Goal: Task Accomplishment & Management: Manage account settings

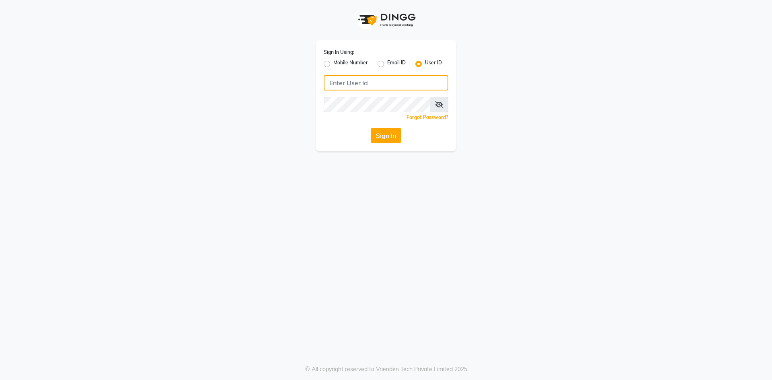
click at [356, 82] on input "Username" at bounding box center [386, 82] width 125 height 15
type input "9611476314"
click at [371, 128] on button "Sign In" at bounding box center [386, 135] width 31 height 15
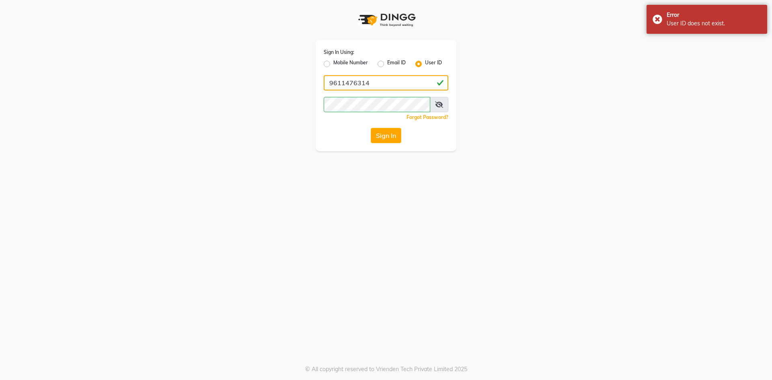
click at [389, 83] on input "9611476314" at bounding box center [386, 82] width 125 height 15
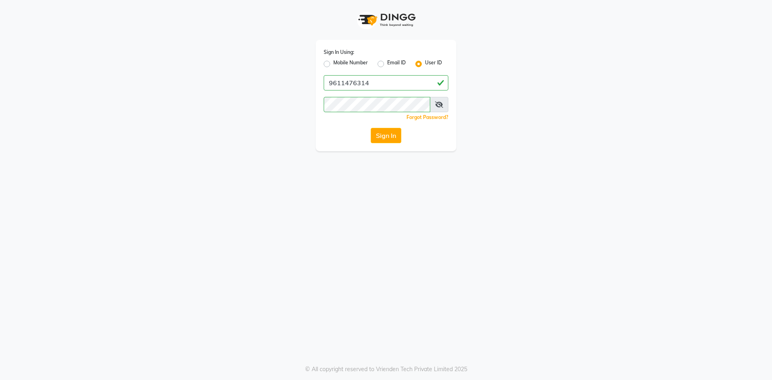
click at [443, 106] on span at bounding box center [439, 104] width 19 height 15
click at [440, 105] on icon at bounding box center [439, 104] width 8 height 6
click at [374, 83] on input "9611476314" at bounding box center [386, 82] width 125 height 15
click at [354, 82] on input "Username" at bounding box center [386, 82] width 125 height 15
type input "9611476314"
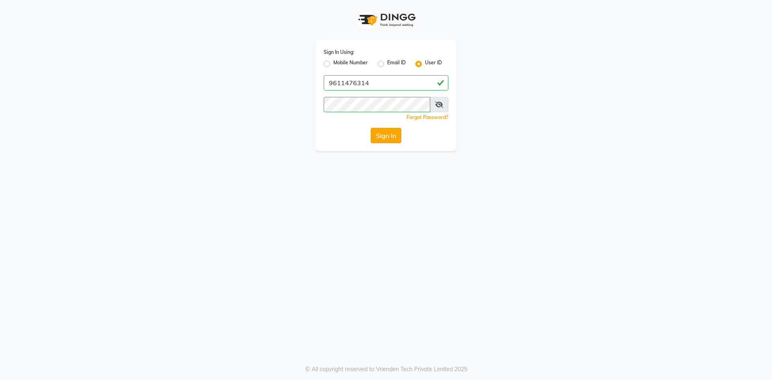
click at [385, 135] on button "Sign In" at bounding box center [386, 135] width 31 height 15
click at [383, 137] on button "Sign In" at bounding box center [386, 135] width 31 height 15
drag, startPoint x: 737, startPoint y: 1, endPoint x: 527, endPoint y: 103, distance: 233.9
click at [524, 108] on div "Sign In Using: Mobile Number Email ID User ID 9611476314 Remember me Forgot Pas…" at bounding box center [386, 75] width 459 height 151
drag, startPoint x: 759, startPoint y: 0, endPoint x: 595, endPoint y: 85, distance: 183.9
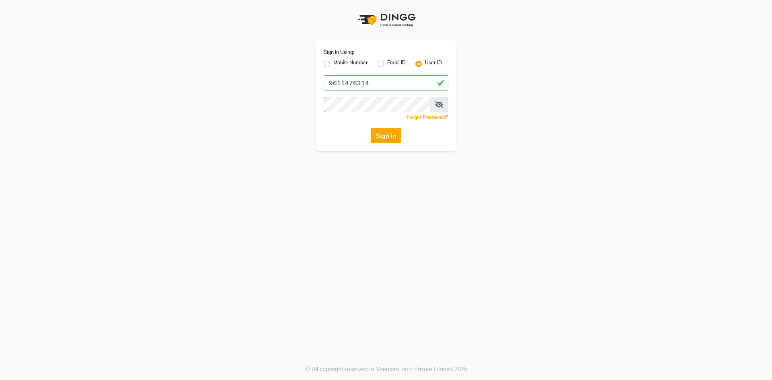
click at [595, 85] on div "Sign In Using: Mobile Number Email ID User ID 9611476314 Remember me Forgot Pas…" at bounding box center [386, 75] width 459 height 151
click at [580, 76] on div "Sign In Using: Mobile Number Email ID User ID 9611476314 Remember me Forgot Pas…" at bounding box center [386, 75] width 459 height 151
click at [370, 82] on input "Username" at bounding box center [386, 82] width 125 height 15
type input "9611476314"
click at [385, 139] on button "Sign In" at bounding box center [386, 135] width 31 height 15
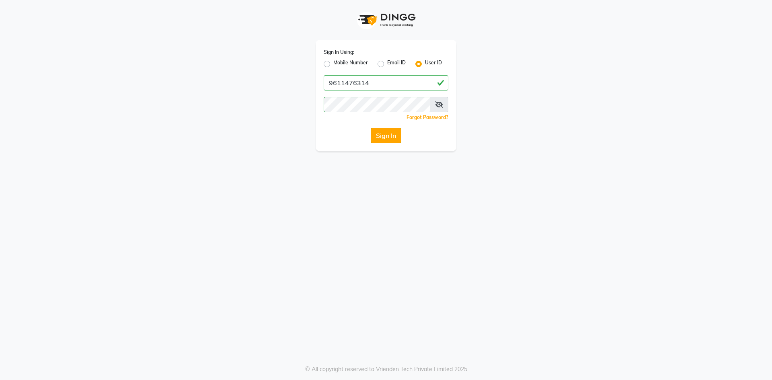
click at [381, 137] on button "Sign In" at bounding box center [386, 135] width 31 height 15
click at [374, 82] on input "Username" at bounding box center [386, 82] width 125 height 15
type input "9611476314"
click at [393, 134] on button "Sign In" at bounding box center [386, 135] width 31 height 15
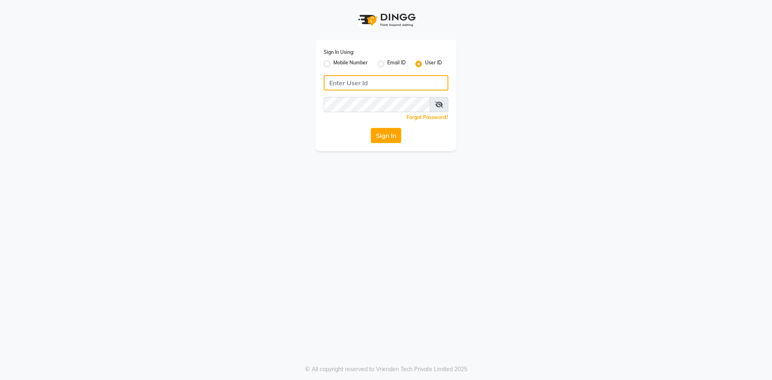
click at [385, 79] on input "Username" at bounding box center [386, 82] width 125 height 15
click at [333, 62] on label "Mobile Number" at bounding box center [350, 64] width 35 height 10
click at [333, 62] on input "Mobile Number" at bounding box center [335, 61] width 5 height 5
radio input "true"
radio input "false"
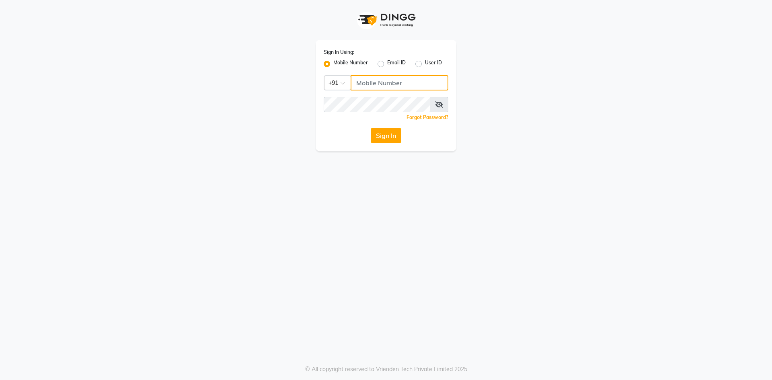
click at [373, 83] on input "Username" at bounding box center [400, 82] width 98 height 15
type input "9611476314"
click at [371, 128] on button "Sign In" at bounding box center [386, 135] width 31 height 15
